Goal: Transaction & Acquisition: Purchase product/service

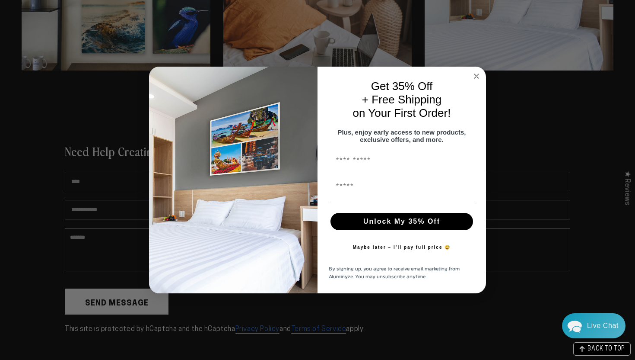
type input "*******"
type input "**********"
click at [388, 227] on button "Unlock My 35% Off" at bounding box center [402, 221] width 143 height 17
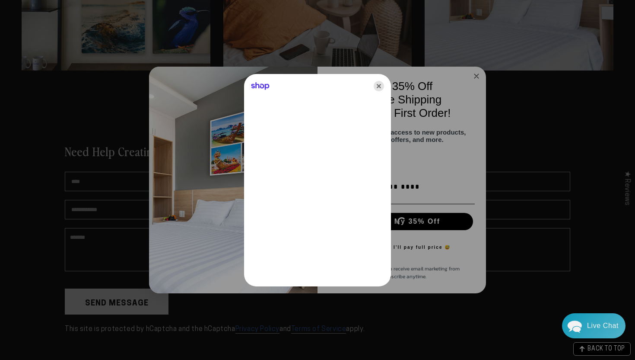
click at [380, 83] on icon "Close" at bounding box center [379, 86] width 10 height 10
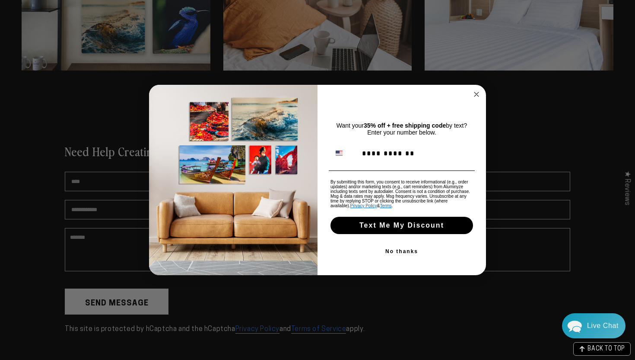
type input "**********"
click at [392, 224] on button "Text Me My Discount" at bounding box center [402, 224] width 143 height 17
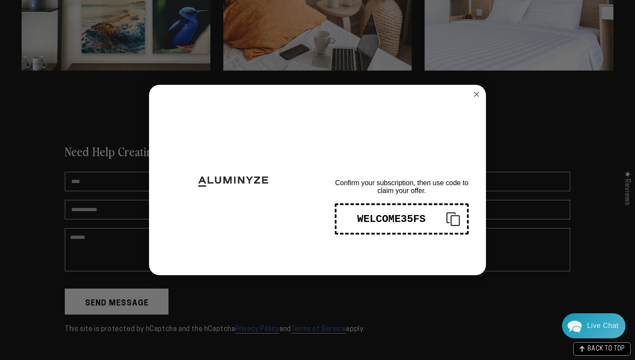
click at [454, 220] on icon "Copy coupon code" at bounding box center [449, 219] width 21 height 14
click at [540, 108] on div "Close dialog THANKS FOR SIGNING UP! Confirm your subscription, then use code to…" at bounding box center [317, 180] width 635 height 360
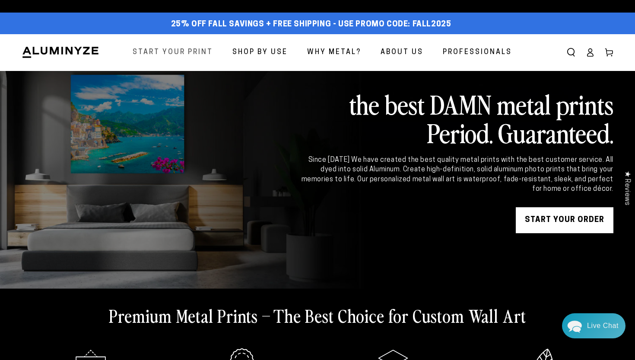
click at [200, 53] on span "Start Your Print" at bounding box center [173, 52] width 80 height 13
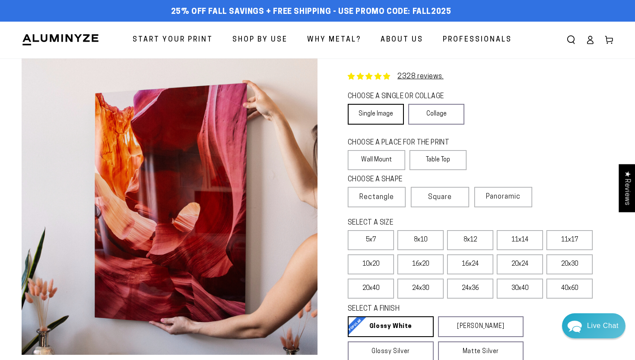
click at [384, 115] on link "Single Image" at bounding box center [376, 114] width 56 height 21
click at [442, 158] on label "Table Top" at bounding box center [438, 160] width 57 height 20
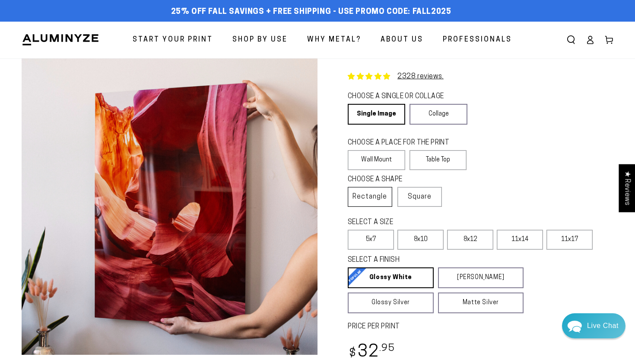
click at [378, 197] on span "Rectangle" at bounding box center [370, 196] width 35 height 10
click at [378, 237] on label "5x7" at bounding box center [371, 239] width 46 height 20
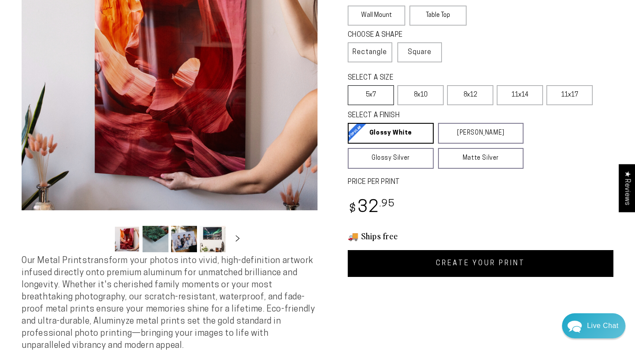
scroll to position [147, 0]
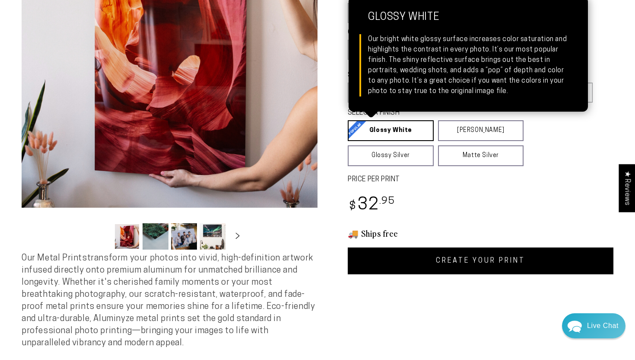
click at [411, 128] on link "Glossy White Glossy White Our bright white glossy surface increases color satur…" at bounding box center [391, 130] width 86 height 21
click at [403, 134] on link "Glossy White Glossy White Our bright white glossy surface increases color satur…" at bounding box center [391, 130] width 86 height 21
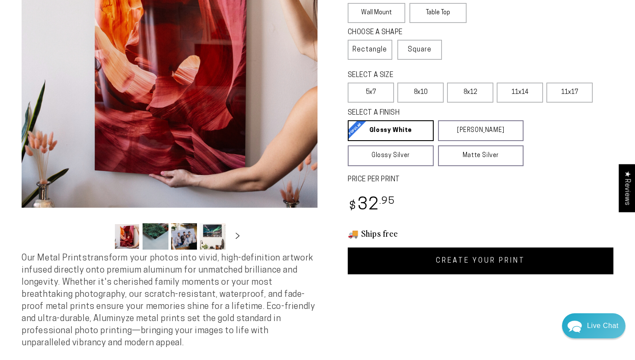
click at [461, 262] on link "CREATE YOUR PRINT" at bounding box center [481, 260] width 266 height 27
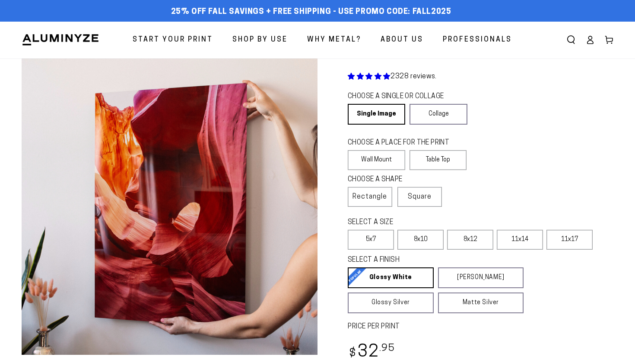
scroll to position [147, 0]
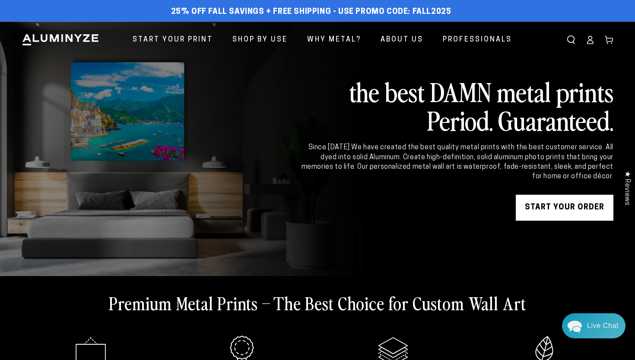
click at [551, 202] on link "START YOUR Order" at bounding box center [565, 207] width 98 height 26
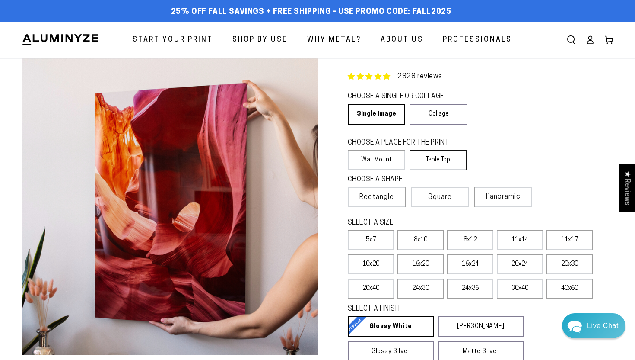
click at [436, 165] on label "Table Top" at bounding box center [438, 160] width 57 height 20
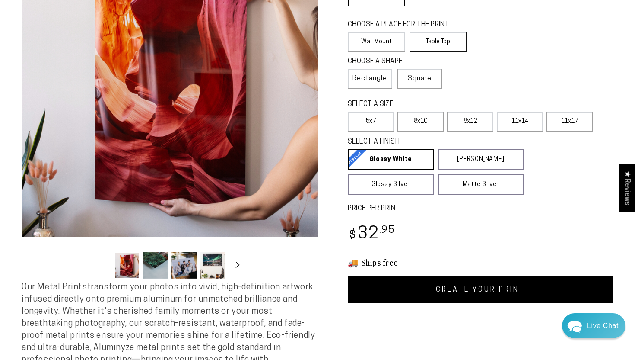
scroll to position [121, 0]
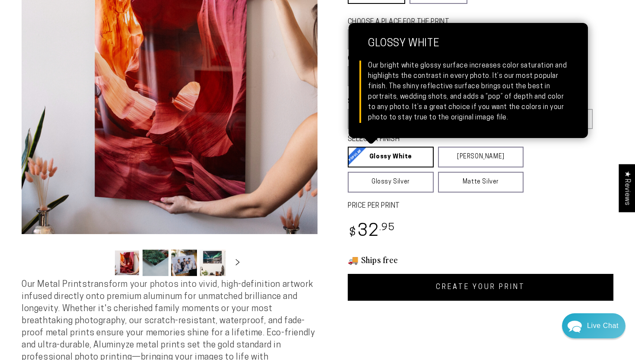
click at [407, 158] on link "Glossy White Glossy White Our bright white glossy surface increases color satur…" at bounding box center [391, 156] width 86 height 21
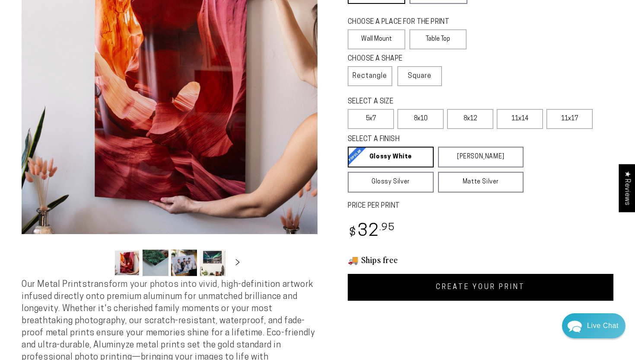
click at [474, 288] on link "CREATE YOUR PRINT" at bounding box center [481, 287] width 266 height 27
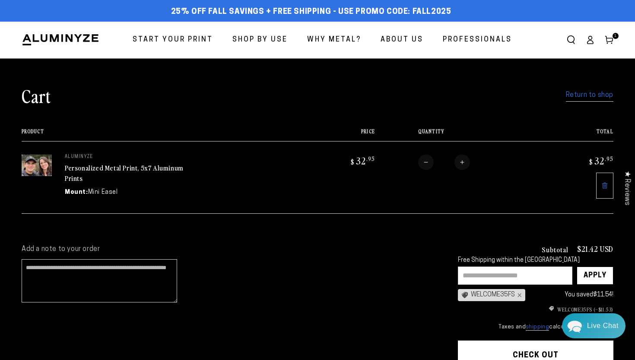
click at [82, 169] on link "Personalized Metal Print, 5x7 Aluminum Prints" at bounding box center [124, 172] width 119 height 21
click at [40, 168] on img at bounding box center [37, 165] width 30 height 22
click at [552, 347] on button "Check out" at bounding box center [536, 353] width 156 height 26
